Goal: Transaction & Acquisition: Book appointment/travel/reservation

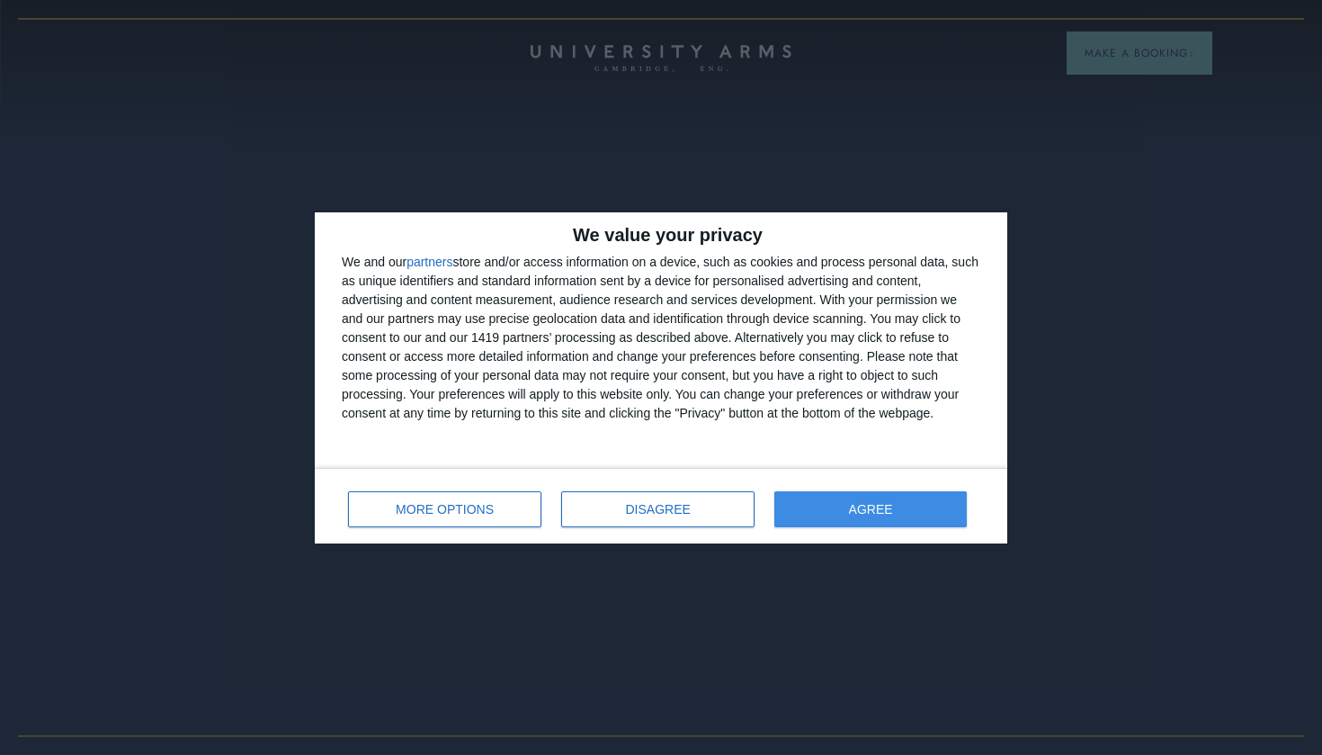
click at [905, 510] on button "AGREE" at bounding box center [871, 509] width 193 height 36
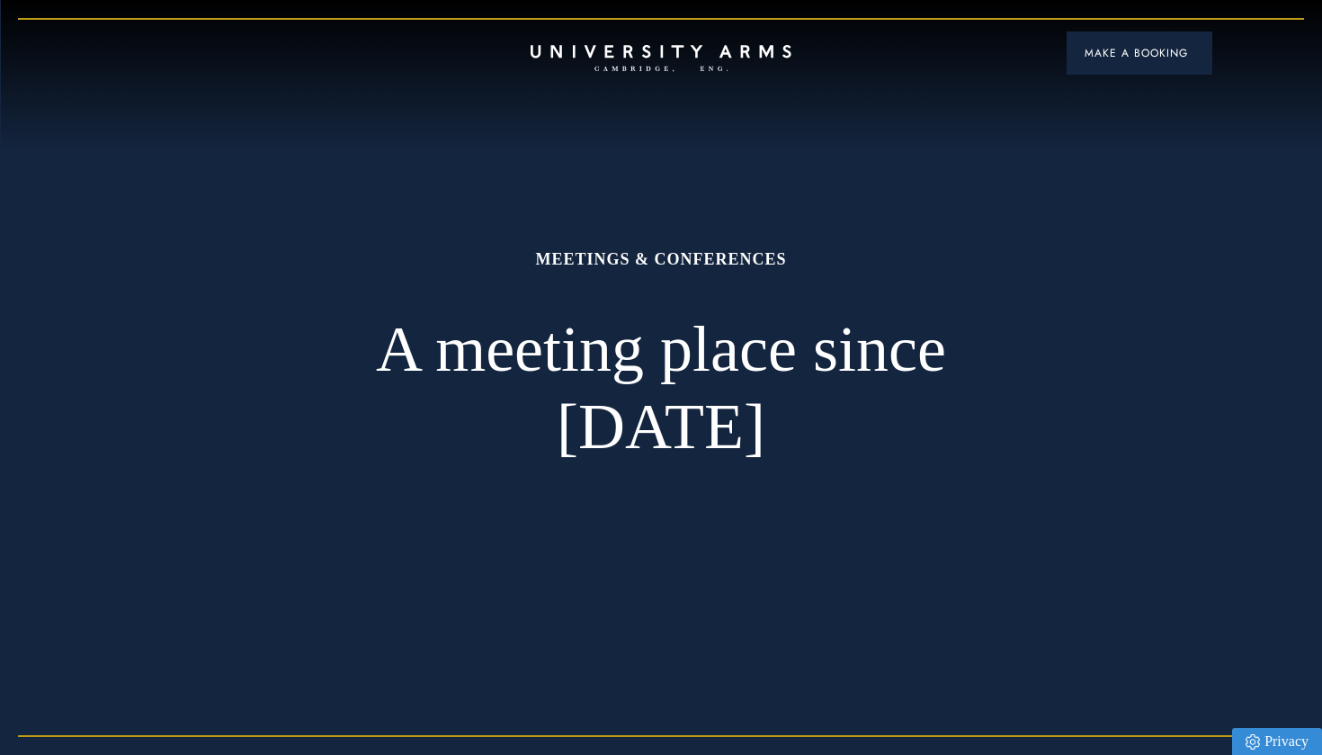
click at [1131, 45] on span "Make a Booking" at bounding box center [1140, 53] width 110 height 16
click at [1153, 45] on span "Make a Booking" at bounding box center [1140, 53] width 110 height 16
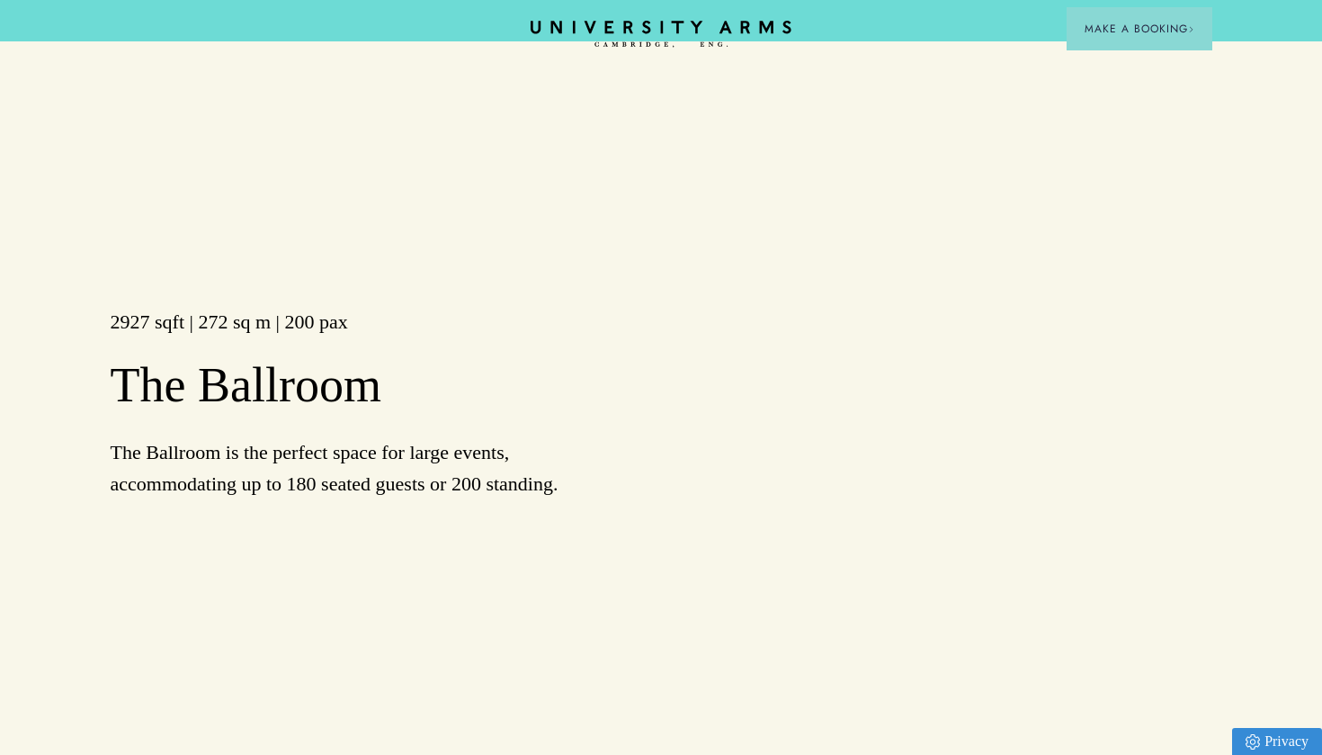
scroll to position [1707, 0]
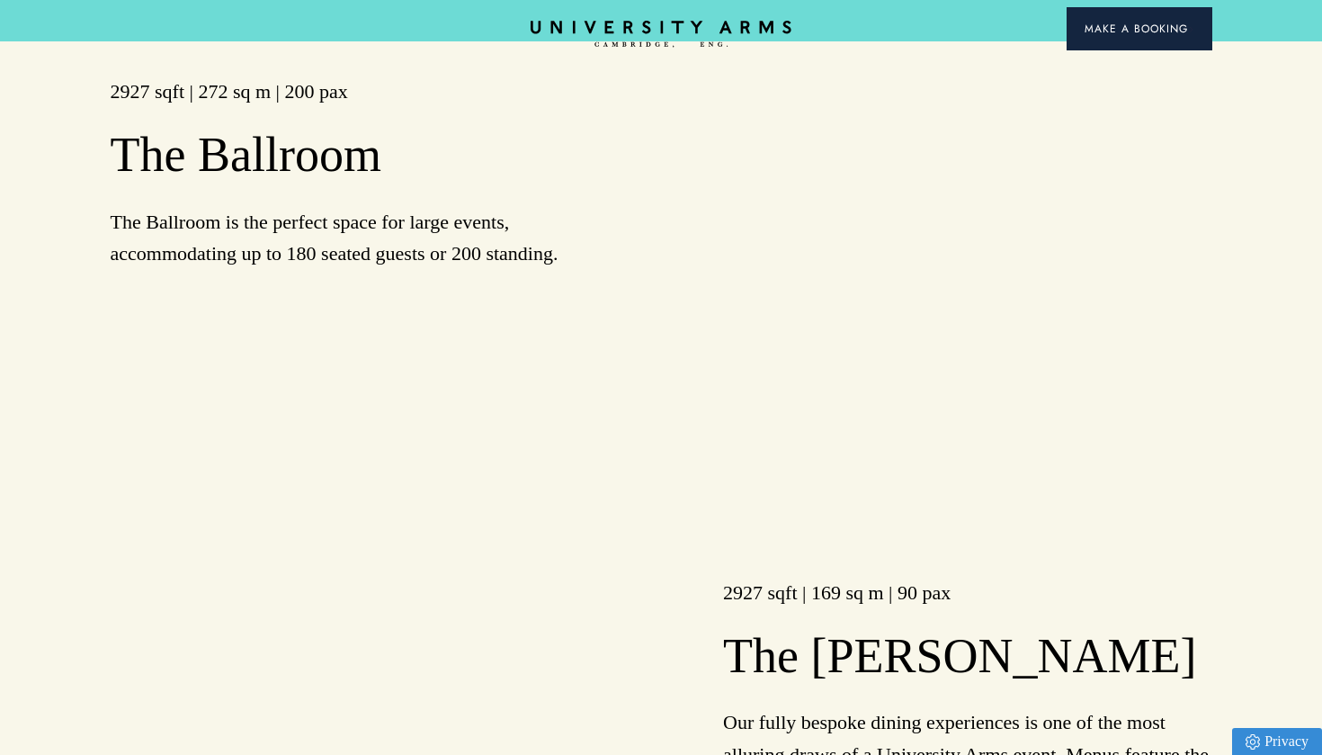
click at [1132, 31] on span "Make a Booking" at bounding box center [1140, 29] width 110 height 16
click at [1136, 33] on span "Make a Booking" at bounding box center [1140, 29] width 110 height 16
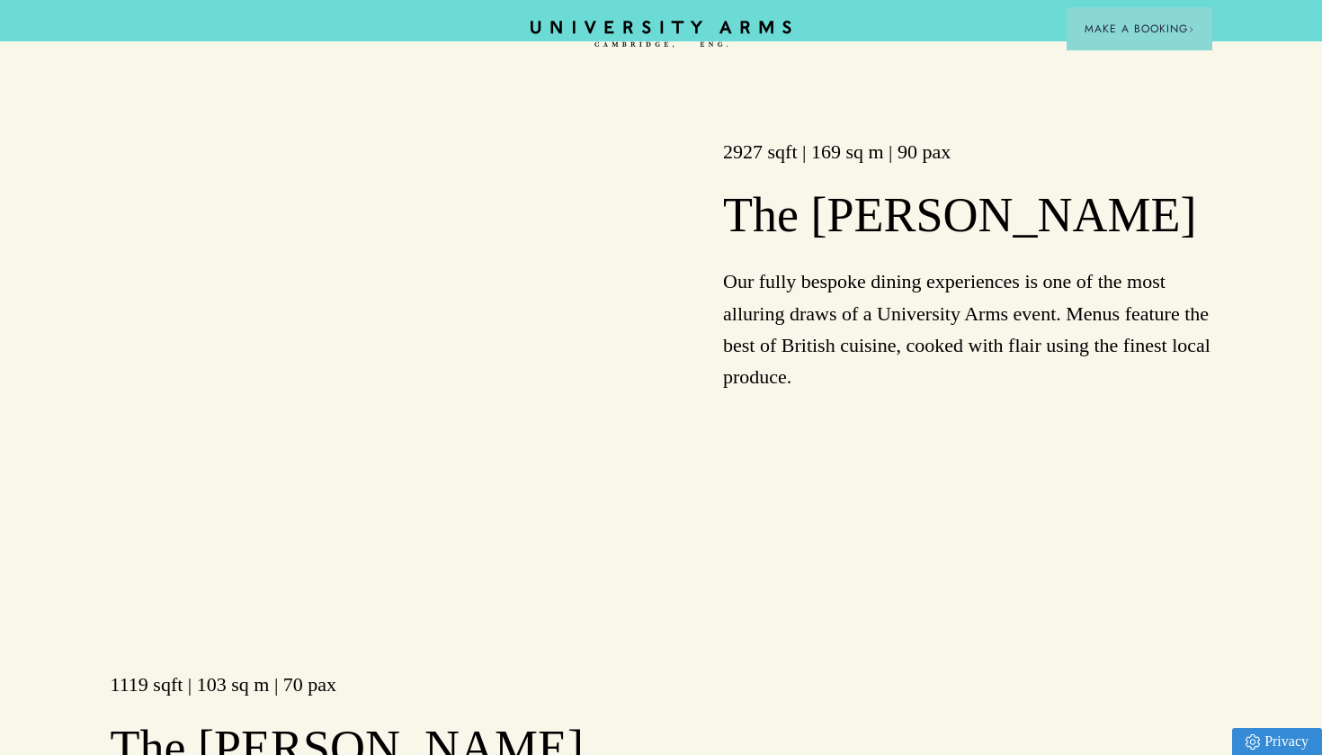
scroll to position [2552, 0]
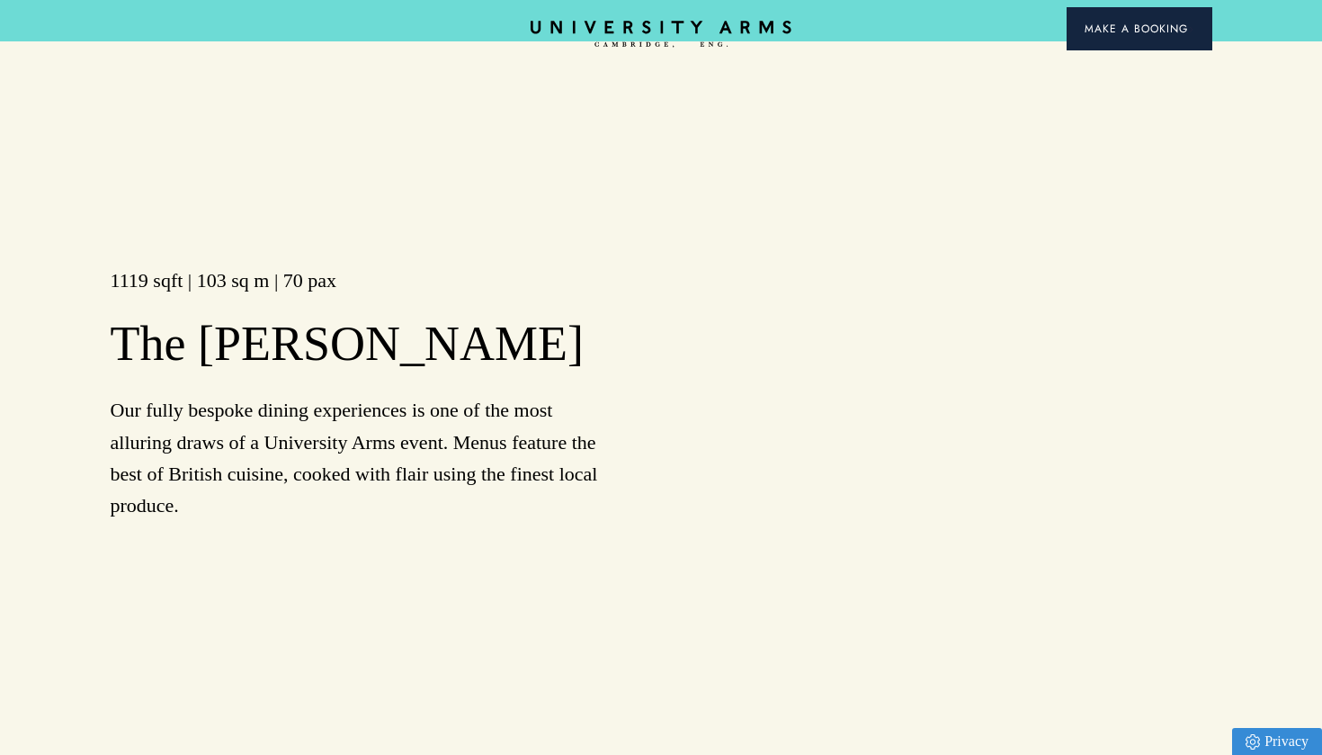
click at [1196, 27] on button "Make a Booking" at bounding box center [1140, 28] width 146 height 43
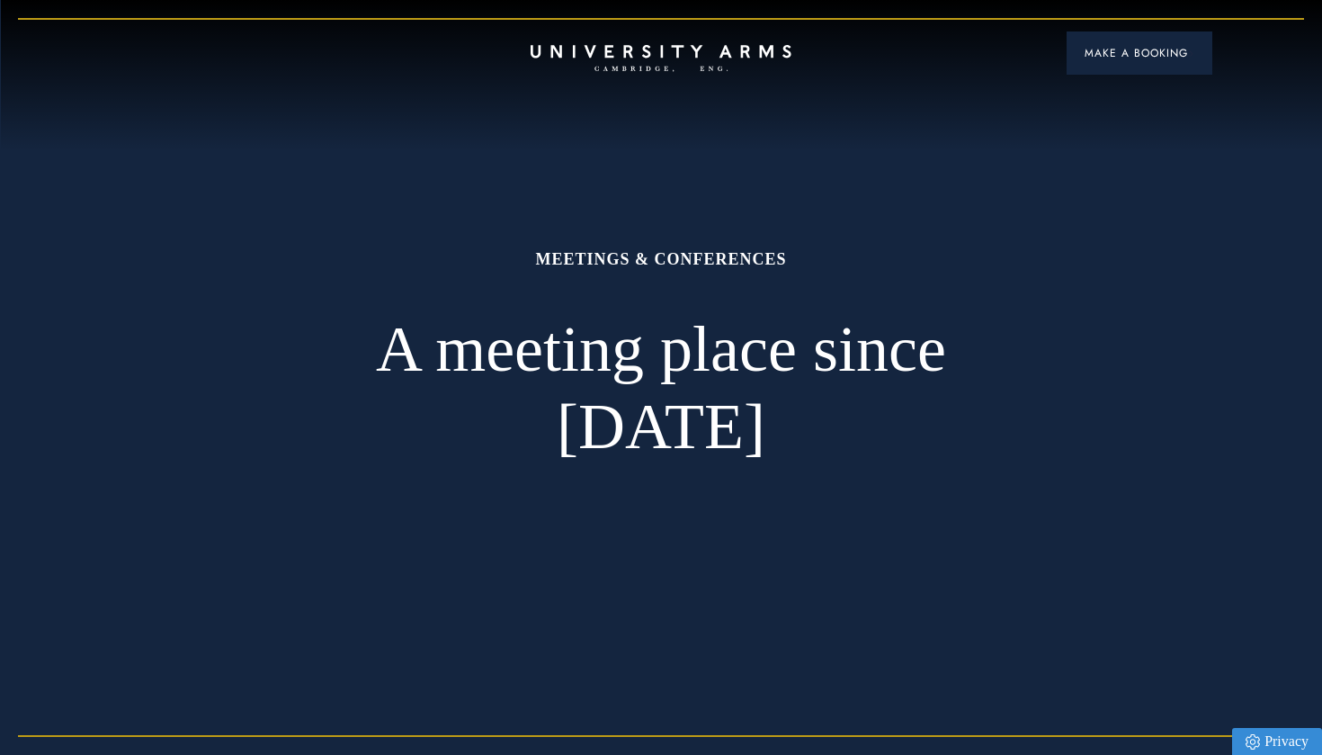
click at [1176, 31] on button "Make a Booking" at bounding box center [1140, 52] width 146 height 43
click at [1169, 61] on button "Make a Booking" at bounding box center [1140, 52] width 146 height 43
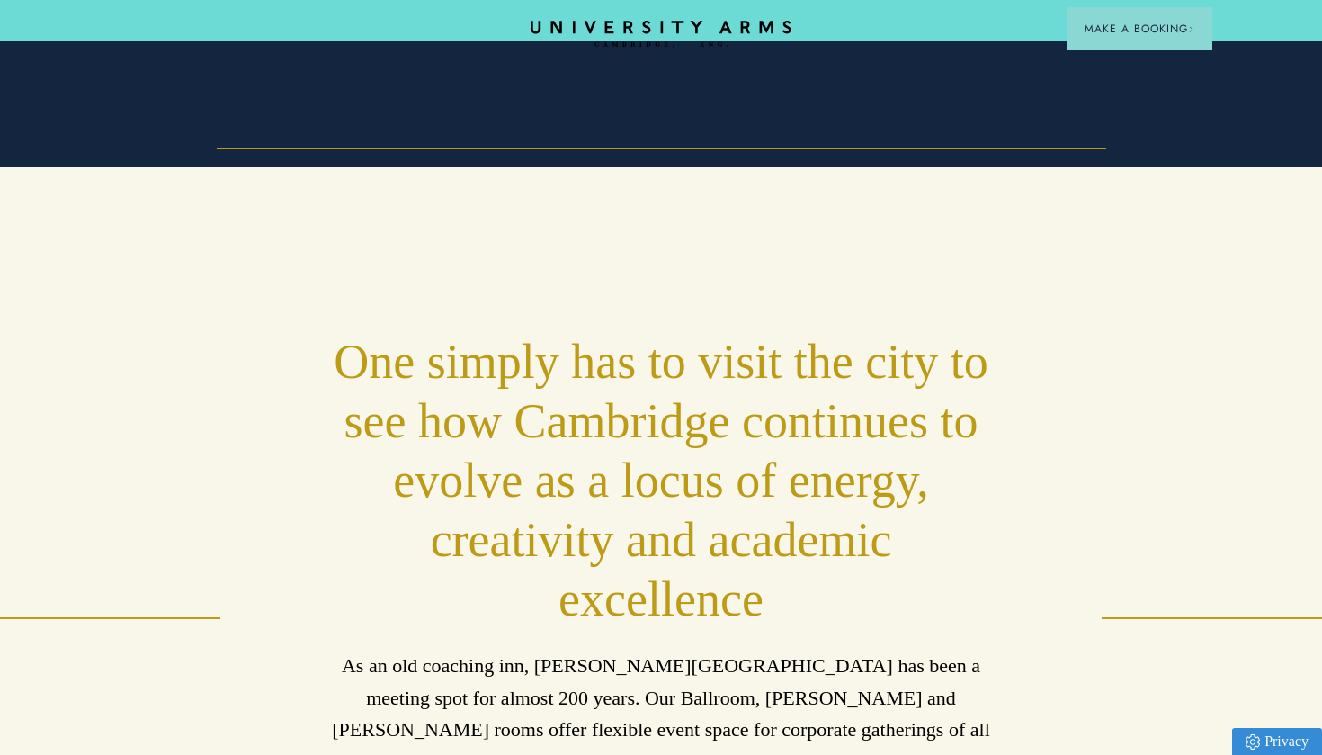
scroll to position [779, 0]
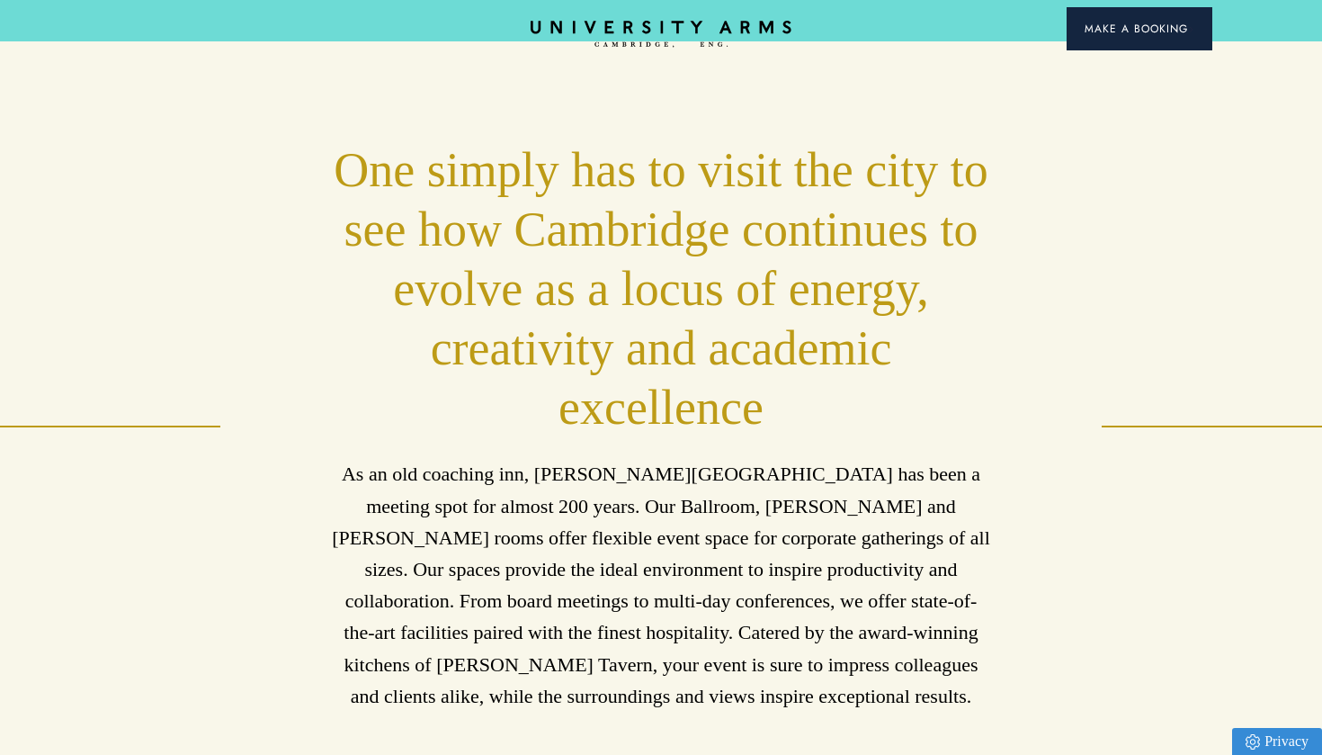
click at [1185, 27] on span "Make a Booking" at bounding box center [1140, 29] width 110 height 16
